Goal: Task Accomplishment & Management: Use online tool/utility

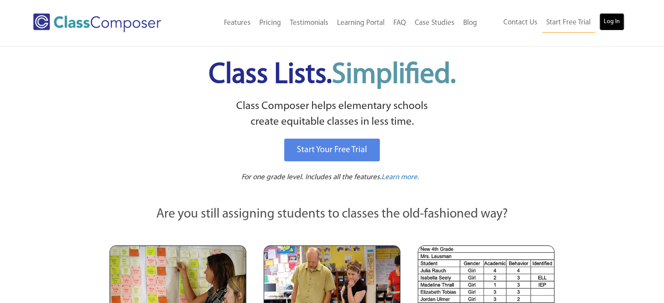
click at [612, 19] on link "Log In" at bounding box center [611, 21] width 25 height 17
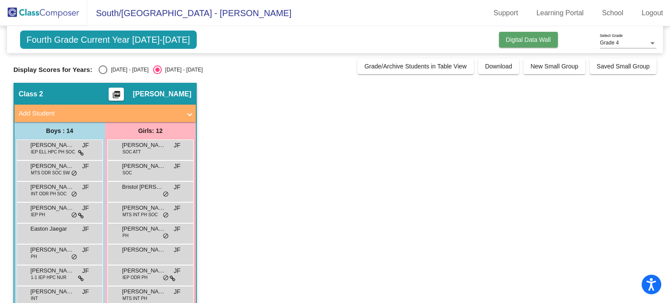
click at [526, 45] on button "Digital Data Wall" at bounding box center [528, 40] width 59 height 16
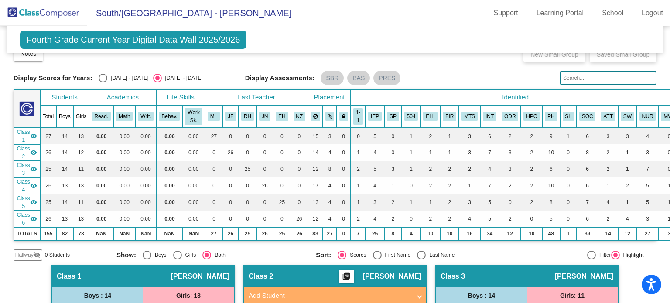
scroll to position [14, 0]
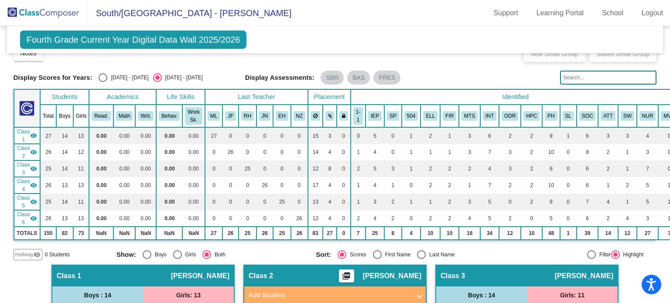
click at [101, 74] on div "Select an option" at bounding box center [103, 77] width 9 height 9
click at [103, 82] on input "2024 - 2025" at bounding box center [103, 82] width 0 height 0
radio input "true"
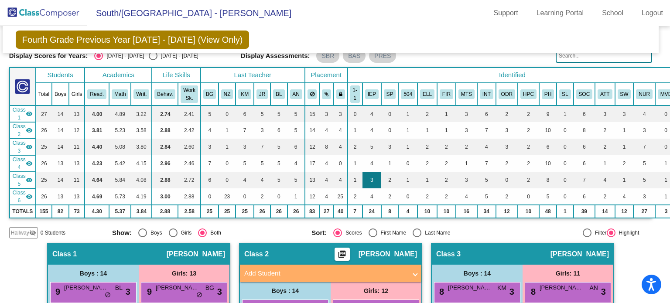
scroll to position [34, 0]
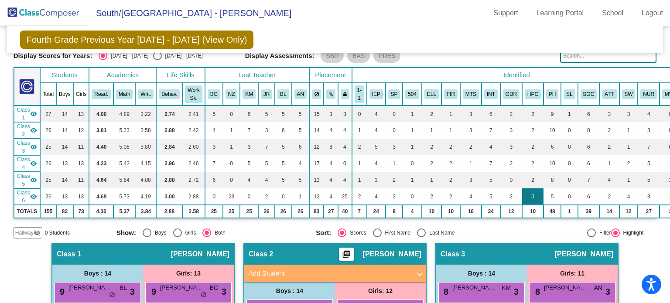
click at [523, 192] on td "0" at bounding box center [533, 197] width 21 height 17
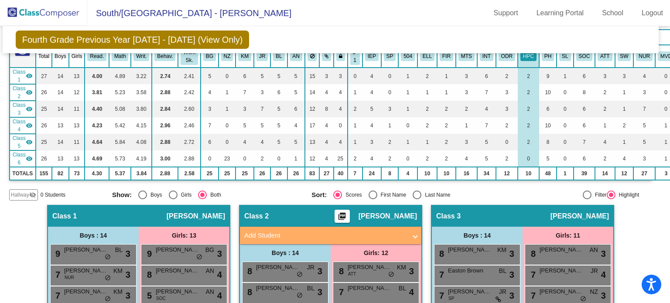
scroll to position [72, 4]
click at [521, 57] on button "HPC" at bounding box center [529, 56] width 16 height 10
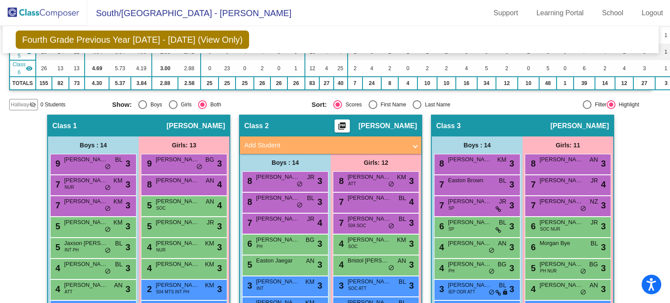
scroll to position [0, 4]
